Goal: Information Seeking & Learning: Find specific page/section

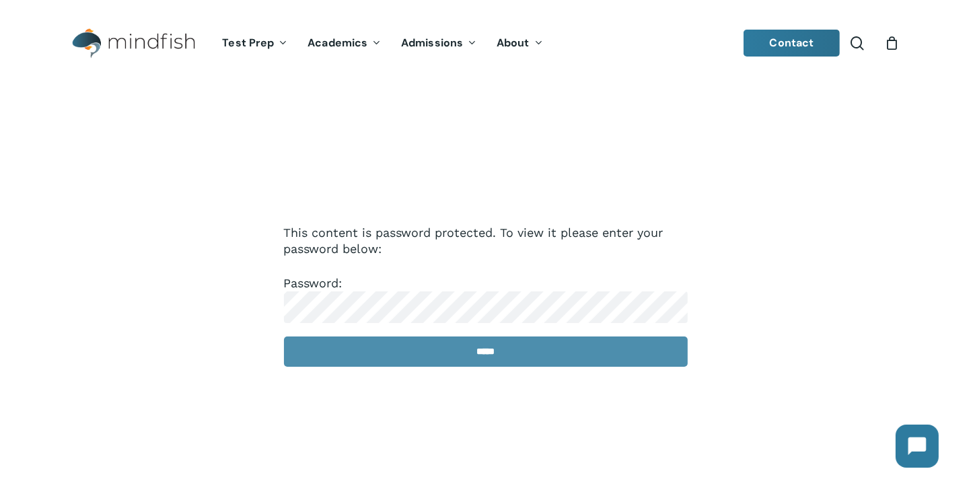
click at [479, 367] on input "*****" at bounding box center [486, 352] width 404 height 30
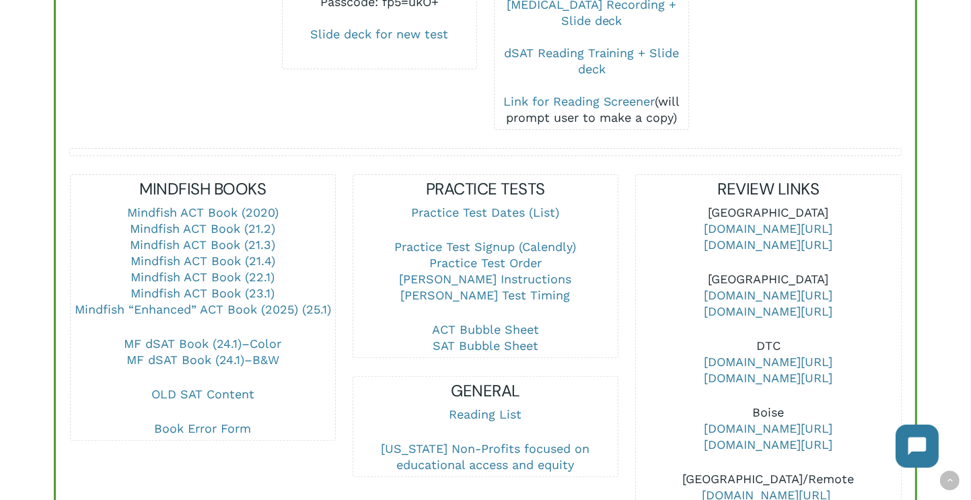
scroll to position [471, 0]
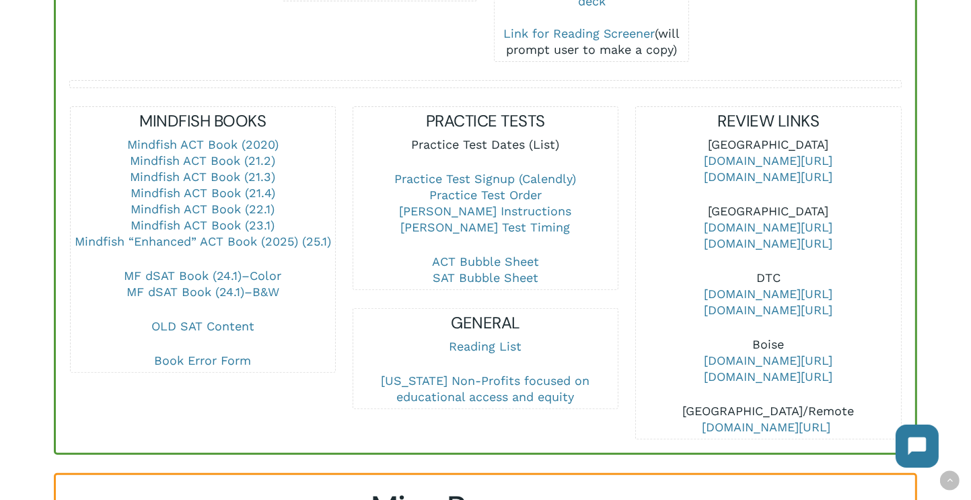
click at [509, 137] on link "Practice Test Dates (List)" at bounding box center [486, 144] width 148 height 14
